Goal: Answer question/provide support: Share knowledge or assist other users

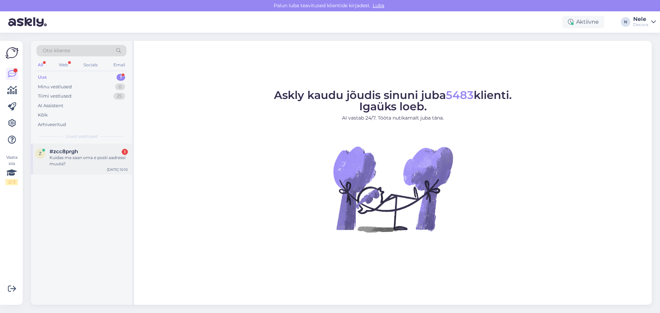
click at [57, 158] on div "Kuidas ma saan oma e posti aadressi muuta?" at bounding box center [88, 161] width 78 height 12
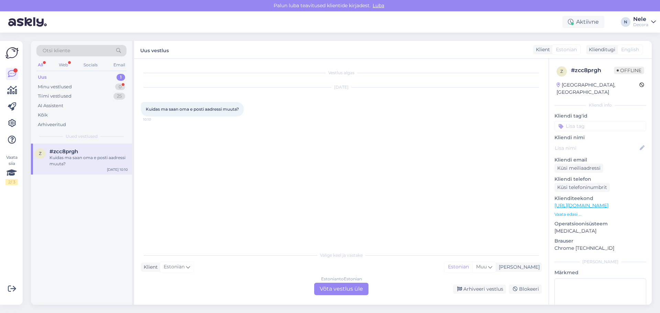
click at [333, 292] on div "Estonian to Estonian Võta vestlus üle" at bounding box center [341, 289] width 54 height 12
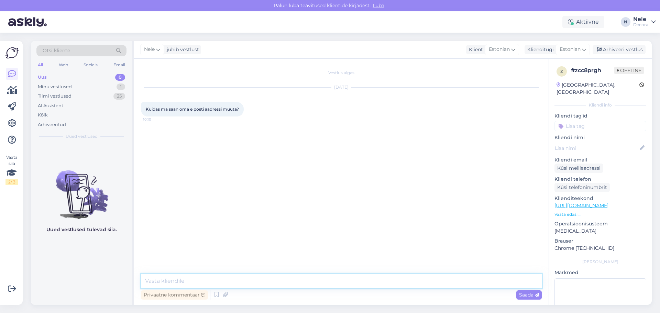
click at [221, 282] on textarea at bounding box center [341, 281] width 401 height 14
type textarea "Tere"
paste textarea "[URL][DOMAIN_NAME]"
type textarea "[URL][DOMAIN_NAME]"
click at [530, 294] on span "Saada" at bounding box center [529, 295] width 20 height 6
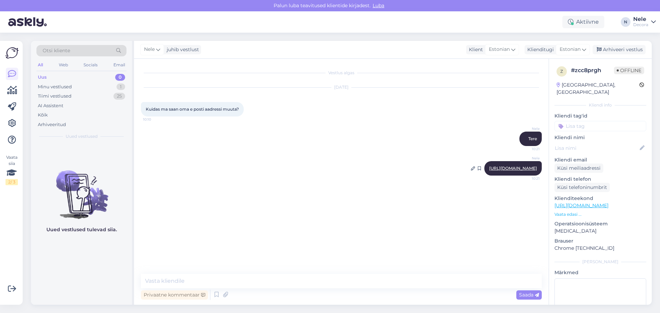
click at [504, 166] on link "[URL][DOMAIN_NAME]" at bounding box center [513, 168] width 48 height 5
click at [174, 280] on textarea at bounding box center [341, 281] width 401 height 14
paste textarea "Oma kontoga seotud e-maili aadressi saate muuta järgnevalt: Logi sisse. Vajuta …"
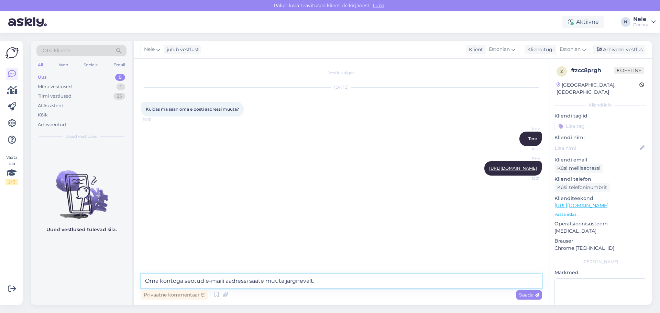
scroll to position [34, 0]
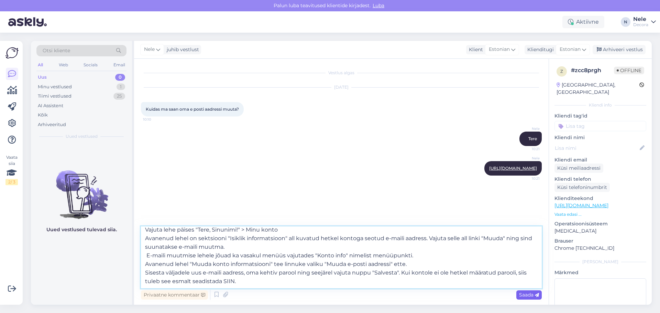
type textarea "Oma kontoga seotud e-maili aadressi saate muuta järgnevalt: Logi sisse. Vajuta …"
click at [522, 297] on span "Saada" at bounding box center [529, 295] width 20 height 6
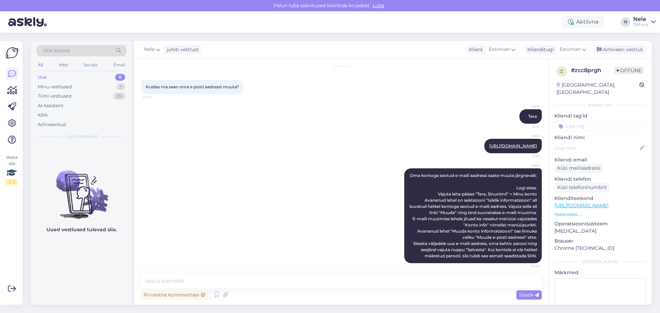
scroll to position [0, 0]
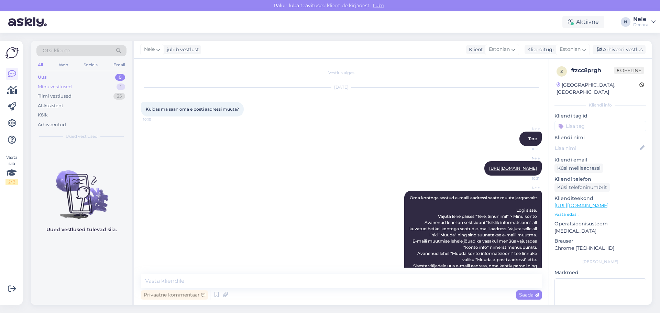
click at [71, 86] on div "Minu vestlused" at bounding box center [55, 87] width 34 height 7
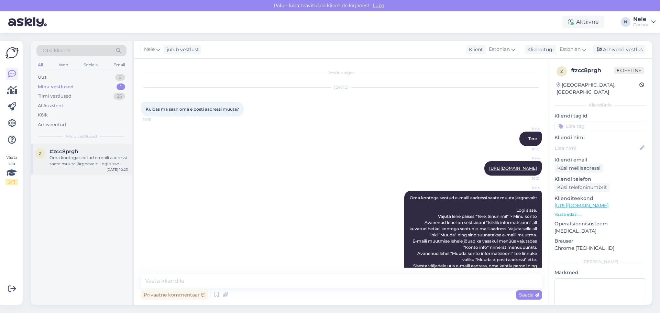
click at [61, 160] on div "Oma kontoga seotud e-maili aadressi saate muuta järgnevalt: Logi sisse. Vajuta …" at bounding box center [88, 161] width 78 height 12
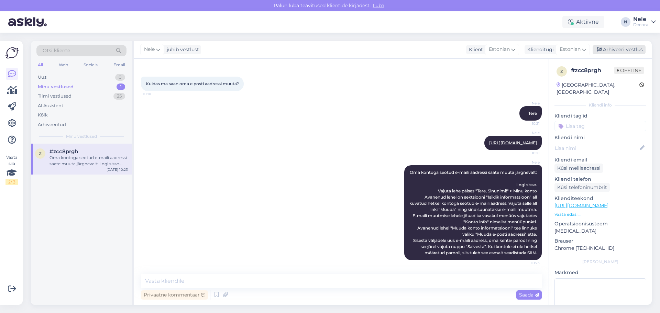
click at [622, 48] on div "Arhiveeri vestlus" at bounding box center [618, 49] width 53 height 9
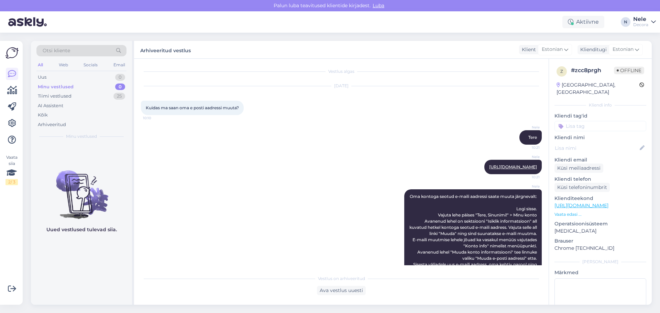
scroll to position [0, 0]
